Goal: Information Seeking & Learning: Learn about a topic

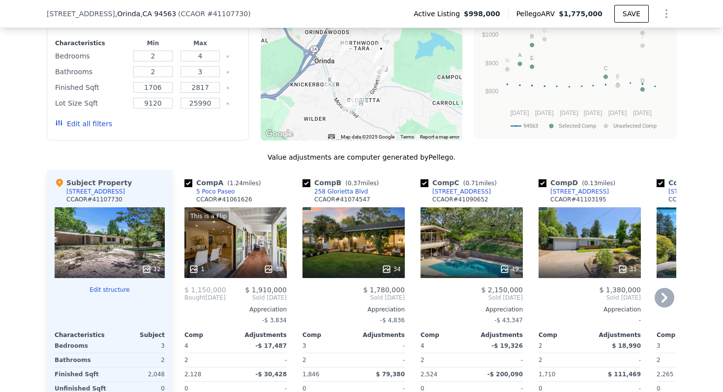
scroll to position [837, 0]
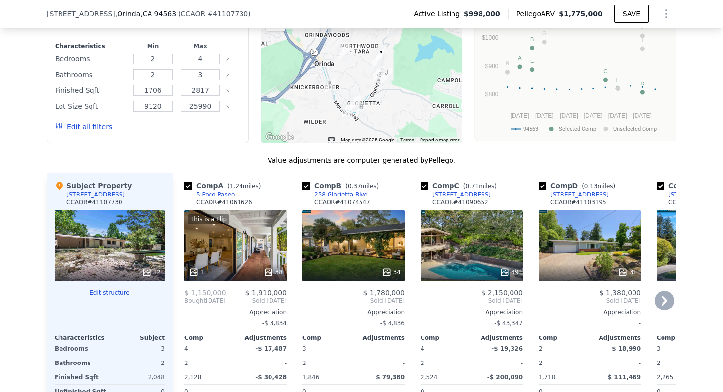
click at [255, 222] on div "This is a Flip" at bounding box center [235, 219] width 94 height 10
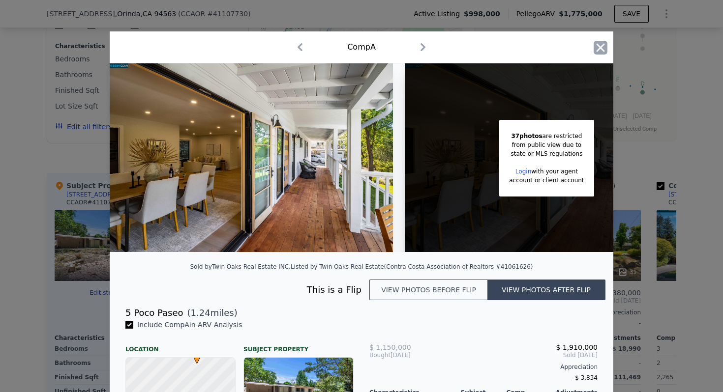
click at [600, 49] on icon "button" at bounding box center [601, 48] width 14 height 14
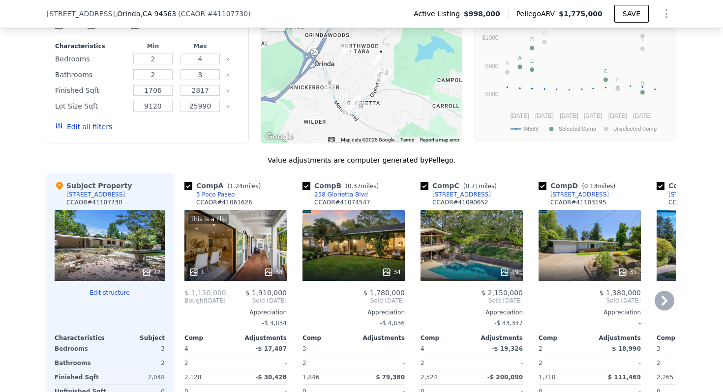
click at [227, 192] on div "5 Poco Paseo" at bounding box center [215, 195] width 38 height 8
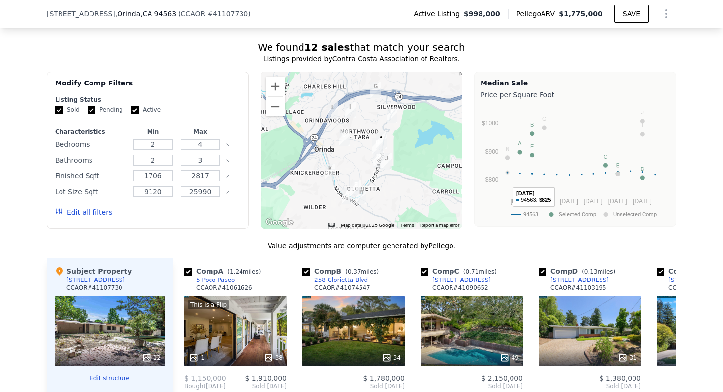
scroll to position [764, 0]
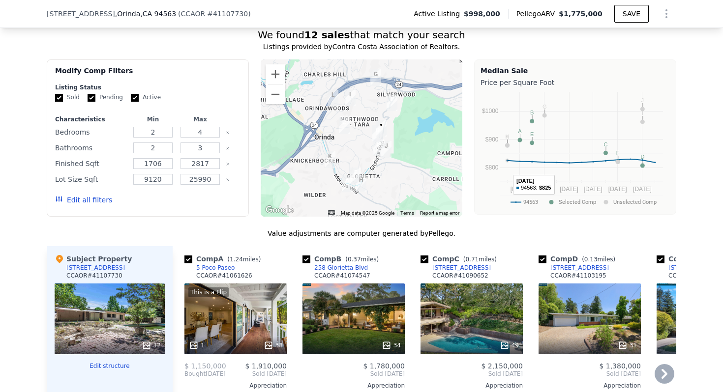
click at [253, 297] on div "This is a Flip 1 38" at bounding box center [235, 319] width 102 height 71
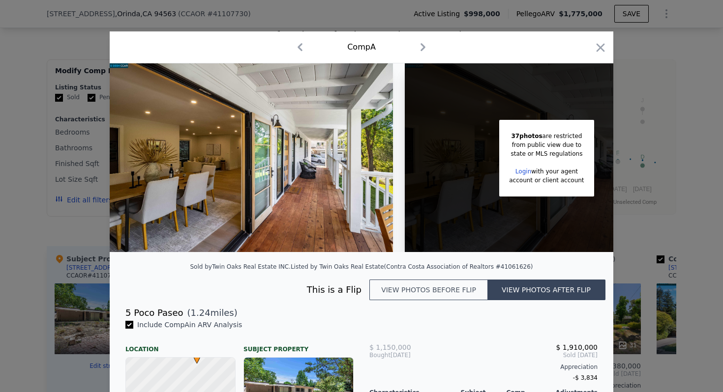
click at [420, 46] on icon "button" at bounding box center [423, 47] width 16 height 16
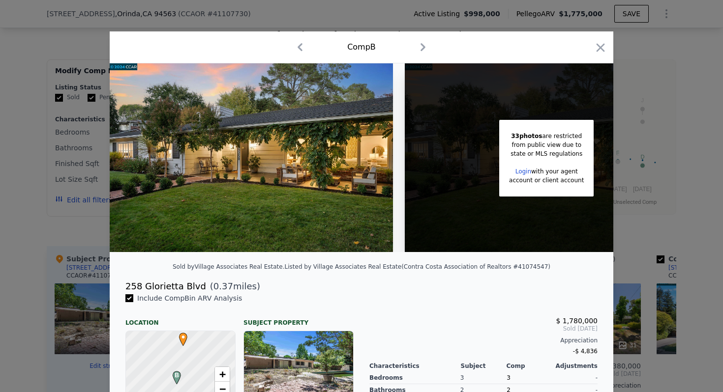
click at [420, 46] on icon "button" at bounding box center [423, 47] width 16 height 16
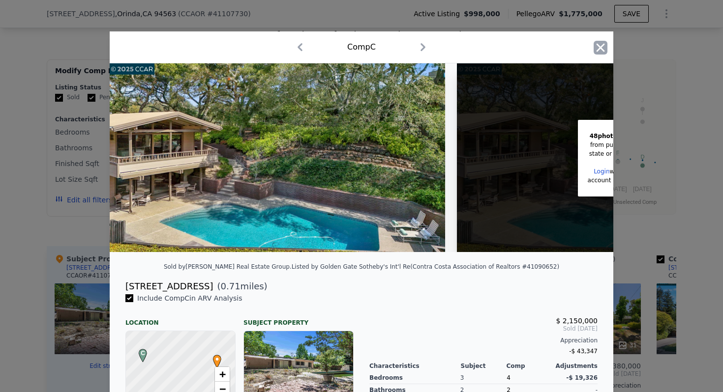
click at [600, 53] on icon "button" at bounding box center [601, 48] width 14 height 14
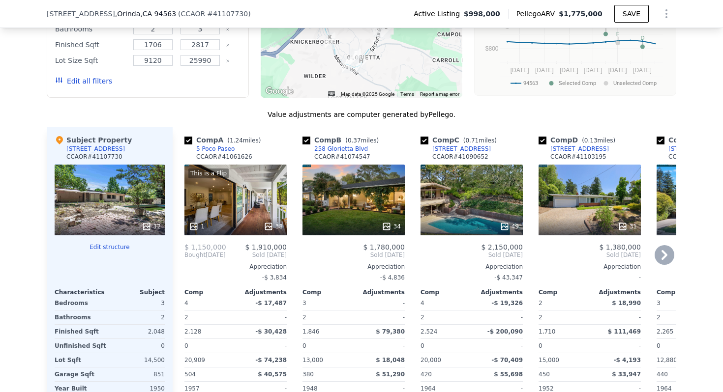
click at [224, 249] on div "$ 1,150,000" at bounding box center [209, 247] width 51 height 8
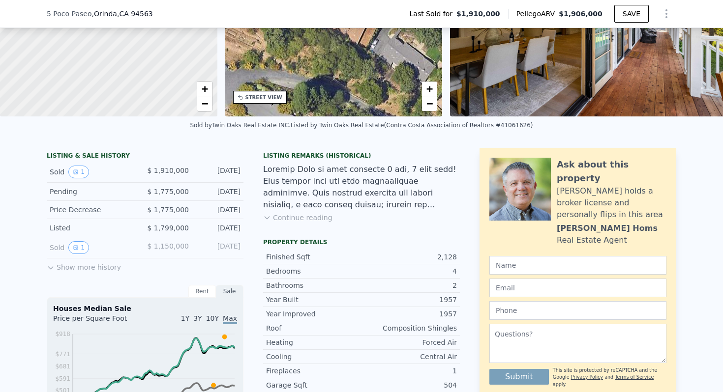
scroll to position [132, 0]
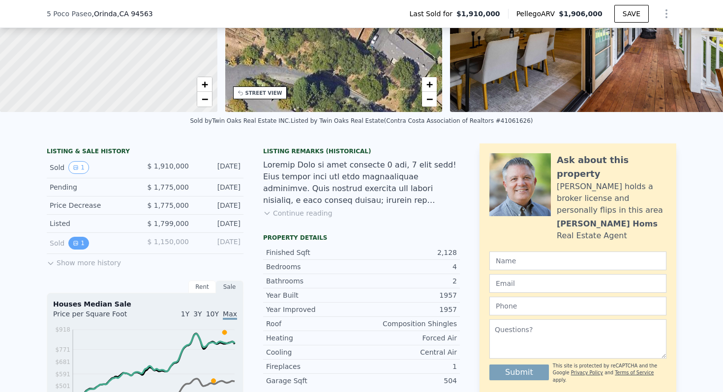
click at [84, 243] on button "1" at bounding box center [78, 243] width 21 height 13
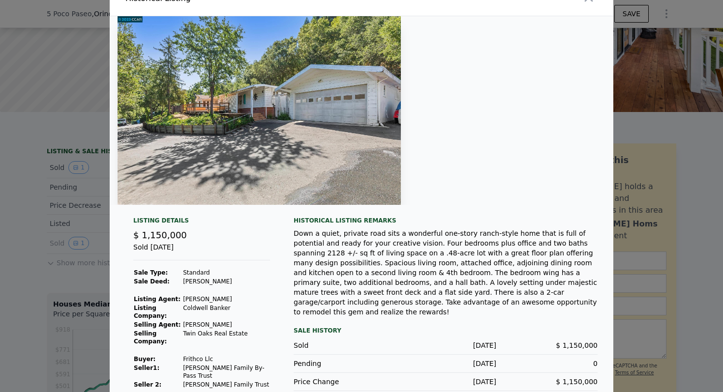
scroll to position [24, 0]
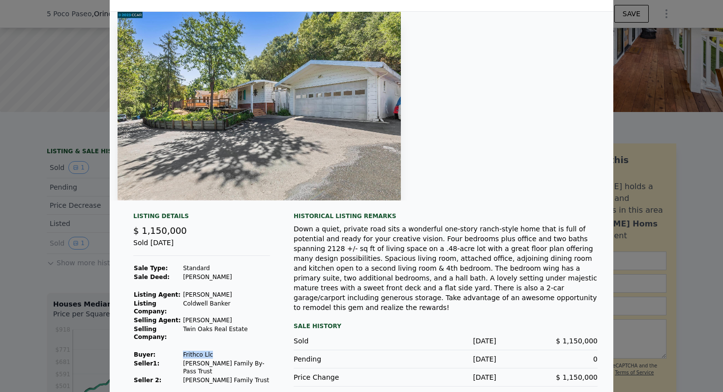
drag, startPoint x: 220, startPoint y: 336, endPoint x: 190, endPoint y: 335, distance: 29.5
click at [190, 351] on td "Frithco Llc" at bounding box center [226, 355] width 88 height 9
copy td "Frithco Llc"
